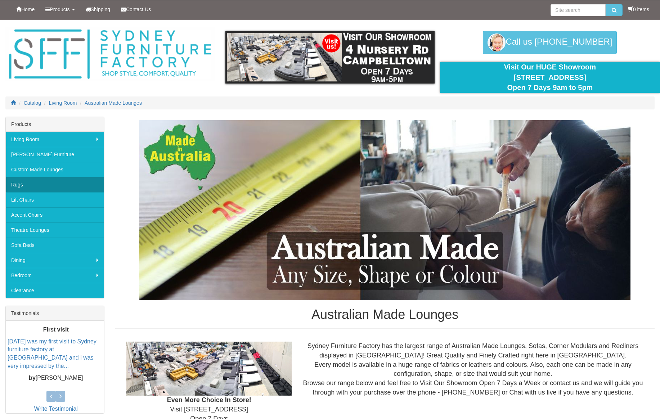
click at [13, 181] on link "Rugs" at bounding box center [55, 184] width 98 height 15
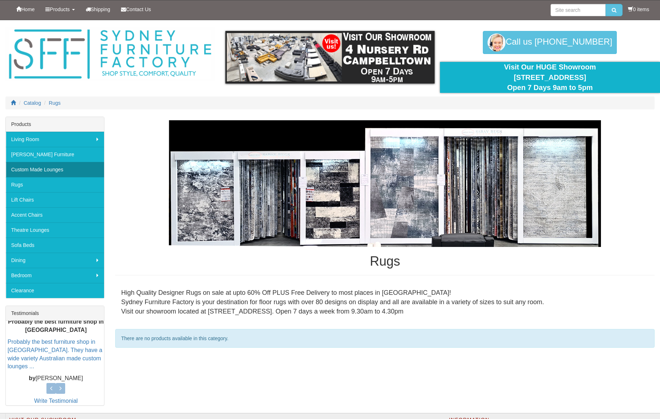
click at [51, 167] on link "Custom Made Lounges" at bounding box center [55, 169] width 98 height 15
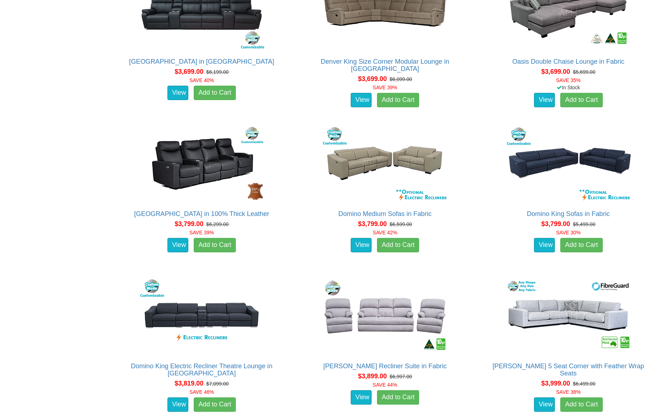
scroll to position [2364, 0]
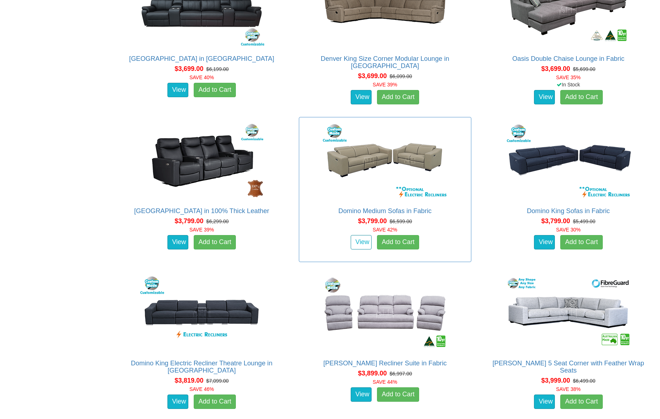
click at [363, 240] on link "View" at bounding box center [361, 242] width 21 height 14
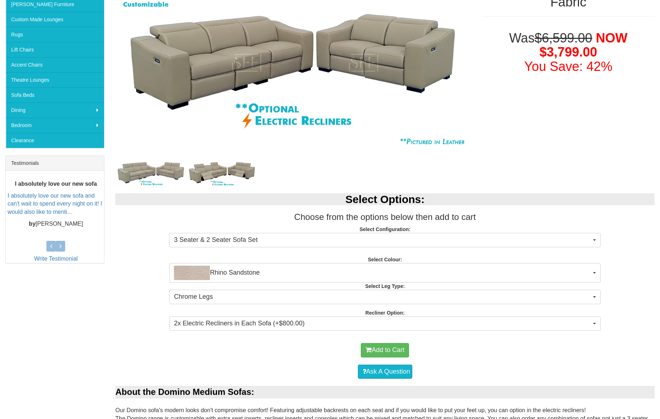
scroll to position [152, 0]
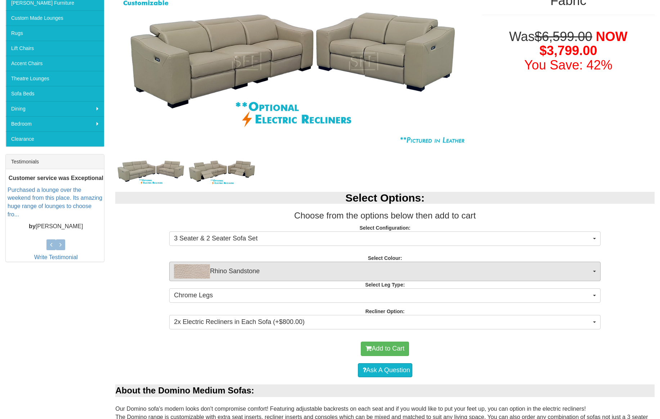
click at [595, 269] on button "Rhino Sandstone" at bounding box center [384, 271] width 431 height 19
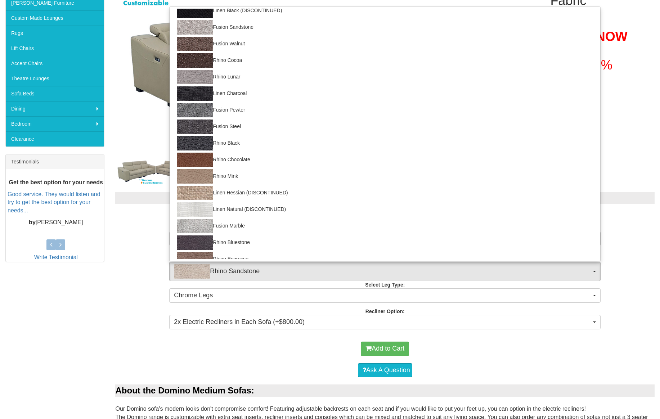
scroll to position [0, 0]
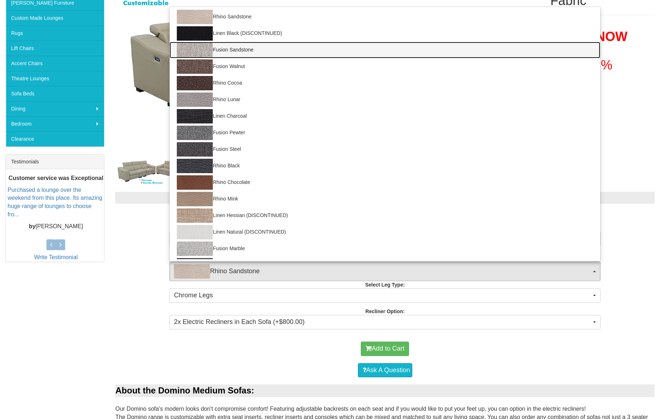
click at [239, 45] on link "Fusion Sandstone" at bounding box center [385, 50] width 431 height 17
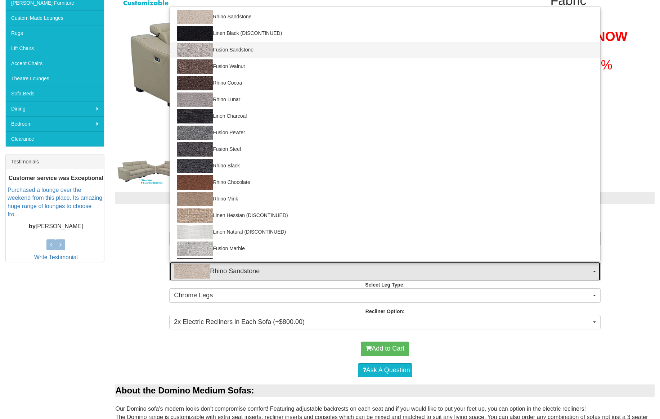
select select "1423"
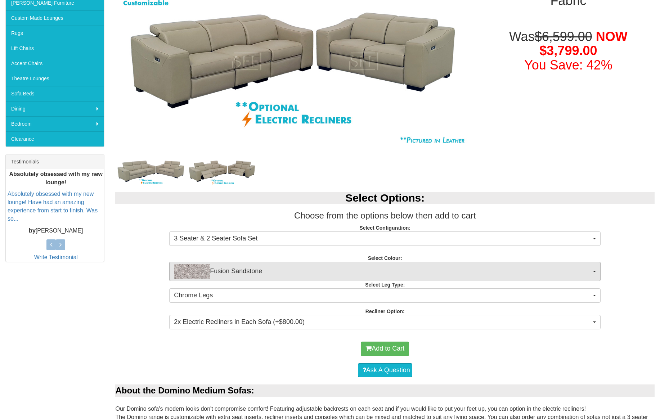
click at [595, 271] on span "button" at bounding box center [594, 271] width 3 height 1
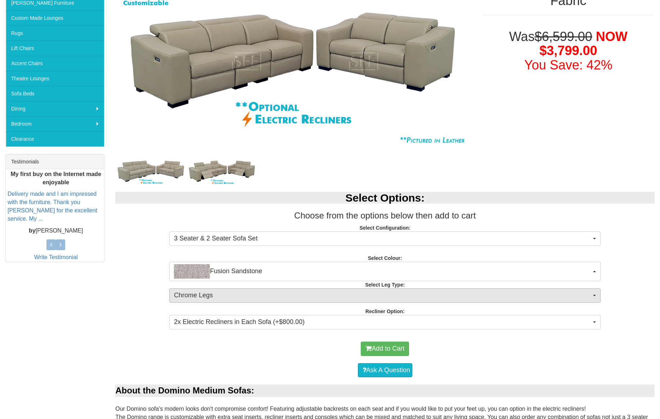
click at [594, 295] on span "button" at bounding box center [594, 295] width 3 height 1
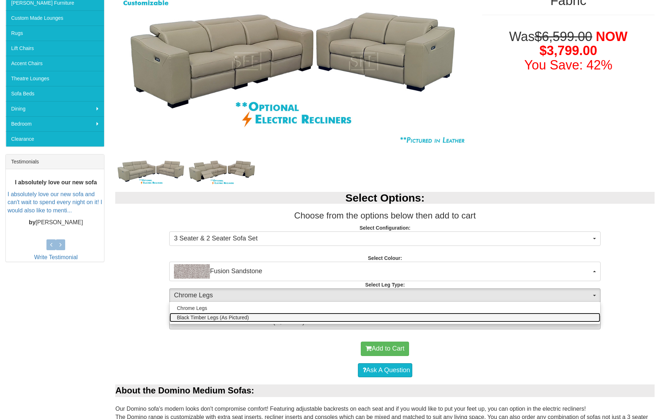
click at [582, 314] on link "Black Timber Legs (As Pictured)" at bounding box center [385, 317] width 431 height 9
select select "1711"
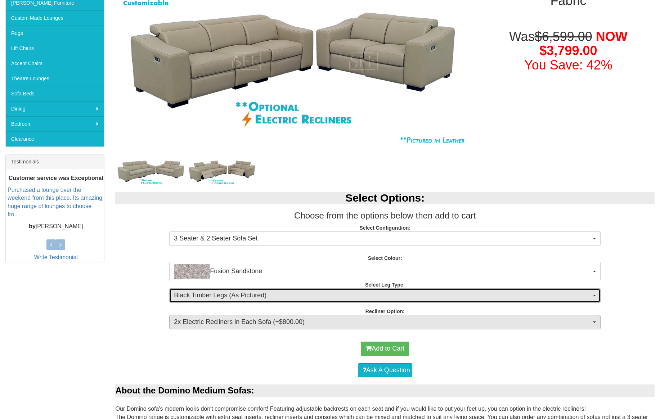
scroll to position [151, 0]
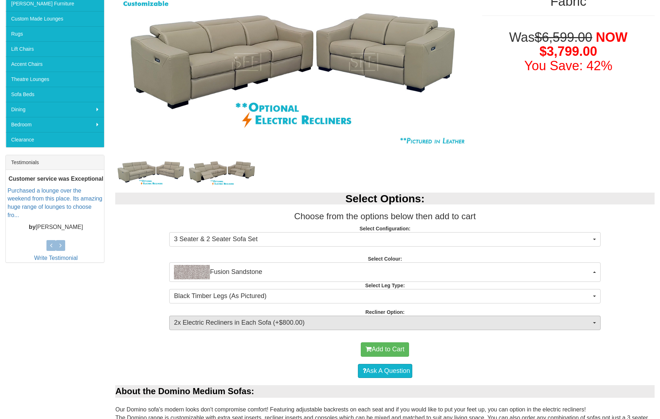
click at [593, 319] on button "2x Electric Recliners in Each Sofa (+$800.00)" at bounding box center [384, 323] width 431 height 14
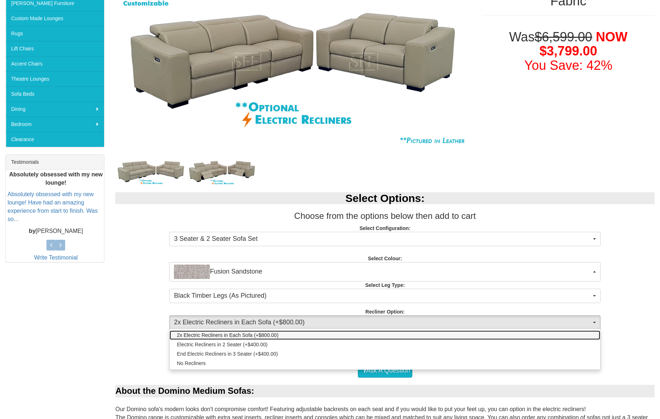
scroll to position [151, 0]
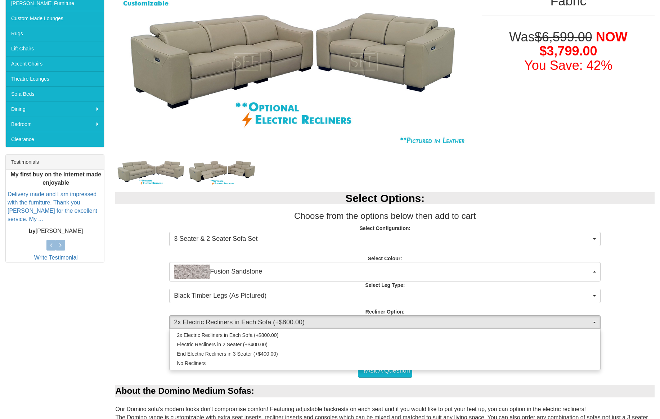
click at [550, 323] on span "2x Electric Recliners in Each Sofa (+$800.00)" at bounding box center [382, 322] width 417 height 9
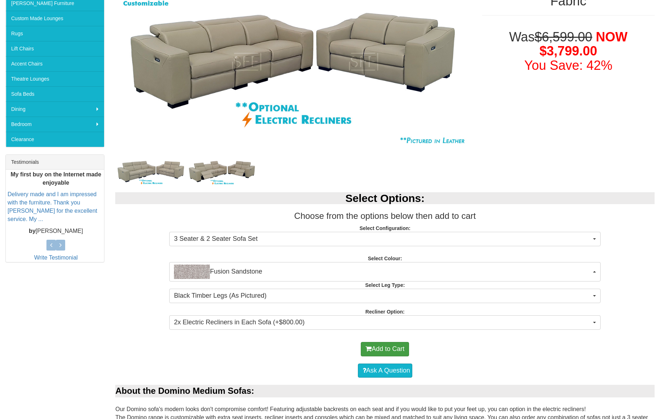
click at [393, 348] on button "Add to Cart" at bounding box center [385, 349] width 48 height 14
